Goal: Task Accomplishment & Management: Manage account settings

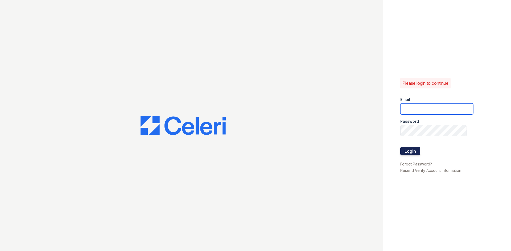
type input "greenwood.pm@cafmanagement.com"
click at [411, 153] on button "Login" at bounding box center [410, 151] width 20 height 9
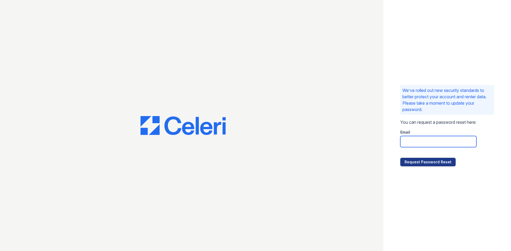
click at [421, 142] on input "email" at bounding box center [438, 141] width 76 height 11
type input "greenwood.pm@cafmanagement.com"
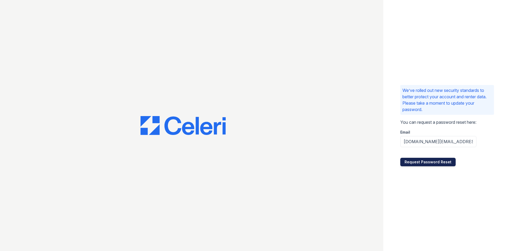
click at [424, 161] on button "Request Password Reset" at bounding box center [427, 162] width 55 height 9
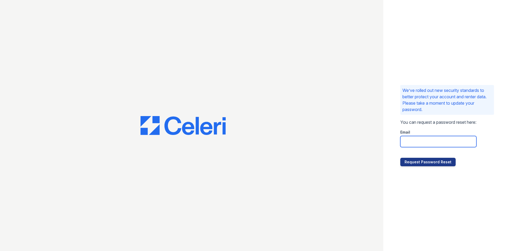
click at [423, 142] on input "email" at bounding box center [438, 141] width 76 height 11
type input "[DOMAIN_NAME][EMAIL_ADDRESS][DOMAIN_NAME]"
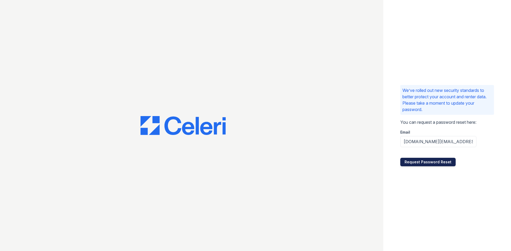
click at [436, 162] on button "Request Password Reset" at bounding box center [427, 162] width 55 height 9
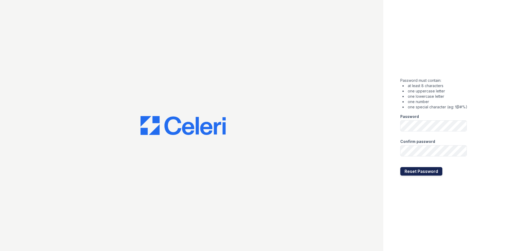
click at [405, 169] on button "Reset Password" at bounding box center [421, 171] width 42 height 9
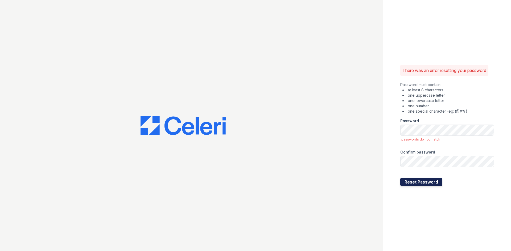
click at [410, 183] on button "Reset Password" at bounding box center [421, 182] width 42 height 9
